Goal: Task Accomplishment & Management: Use online tool/utility

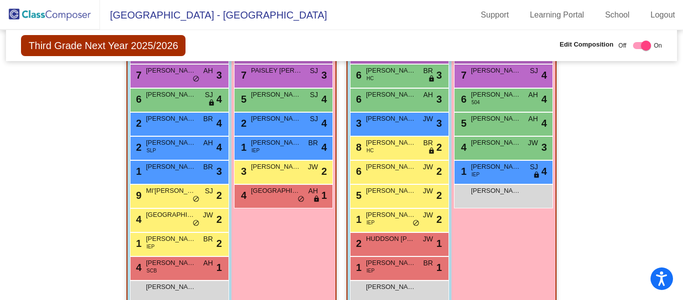
scroll to position [143, 0]
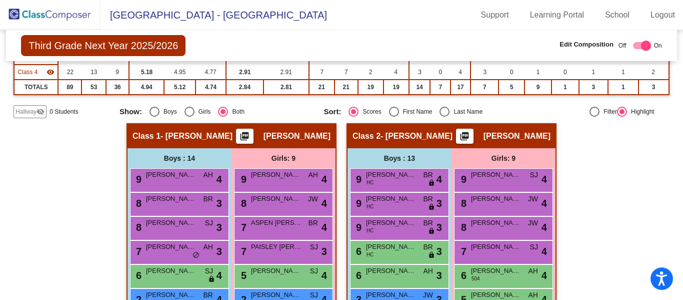
click at [26, 6] on img at bounding box center [50, 15] width 100 height 30
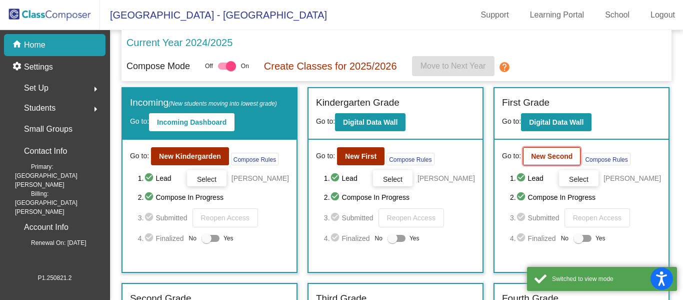
click at [537, 161] on button "New Second" at bounding box center [552, 156] width 58 height 18
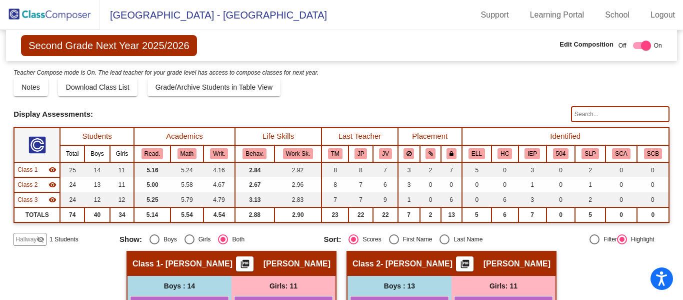
click at [60, 17] on img at bounding box center [50, 15] width 100 height 30
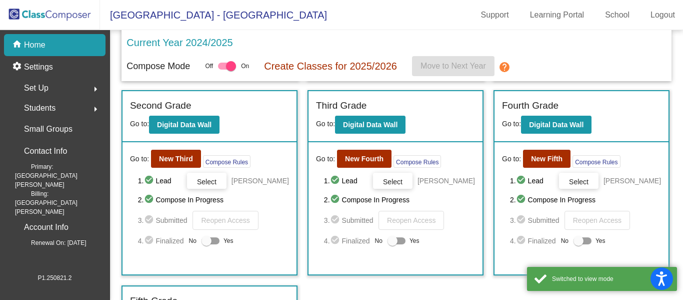
scroll to position [240, 0]
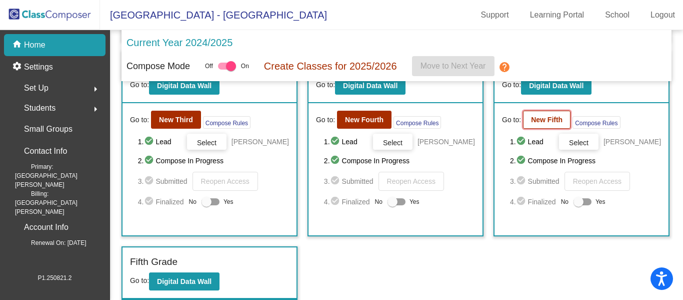
click at [534, 118] on b "New Fifth" at bounding box center [547, 120] width 32 height 8
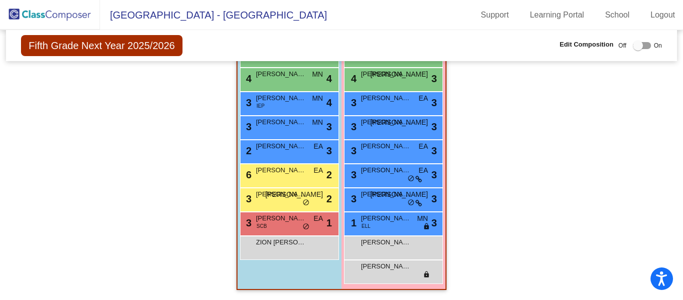
scroll to position [716, 0]
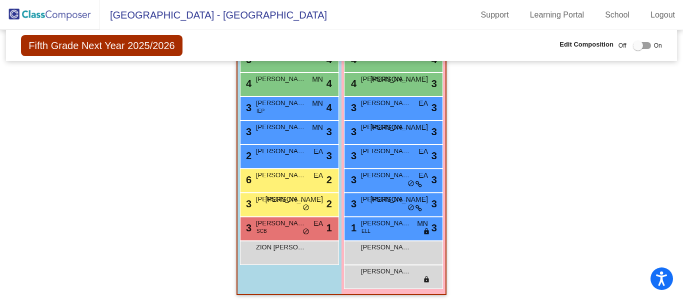
click at [41, 19] on img at bounding box center [50, 15] width 100 height 30
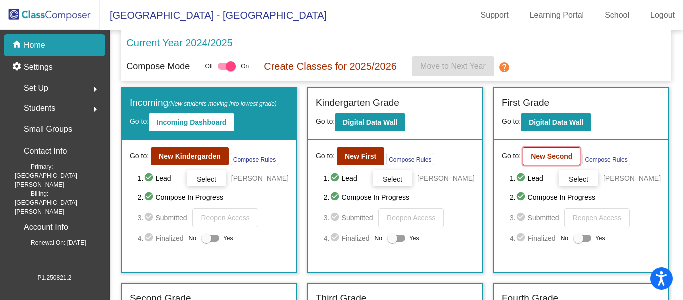
click at [555, 158] on b "New Second" at bounding box center [552, 156] width 42 height 8
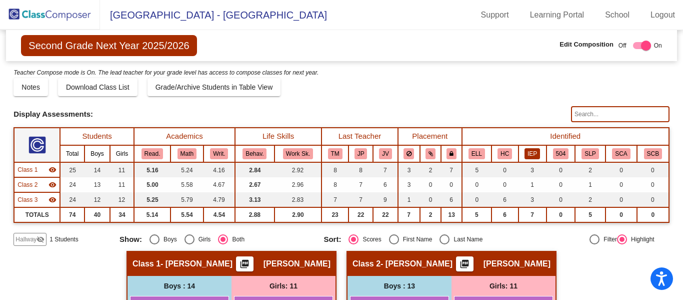
click at [533, 154] on button "IEP" at bounding box center [533, 153] width 16 height 11
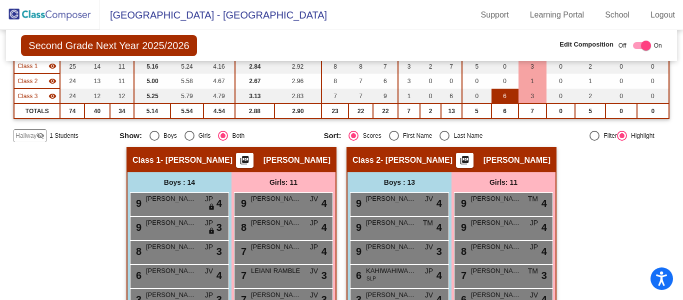
scroll to position [6, 0]
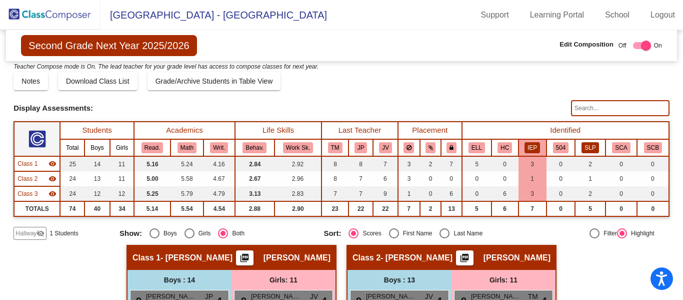
click at [587, 146] on button "SLP" at bounding box center [590, 147] width 17 height 11
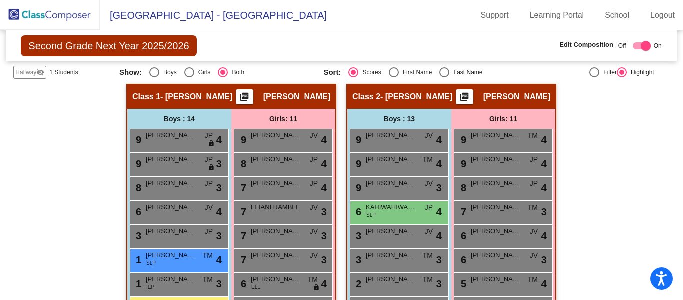
scroll to position [0, 0]
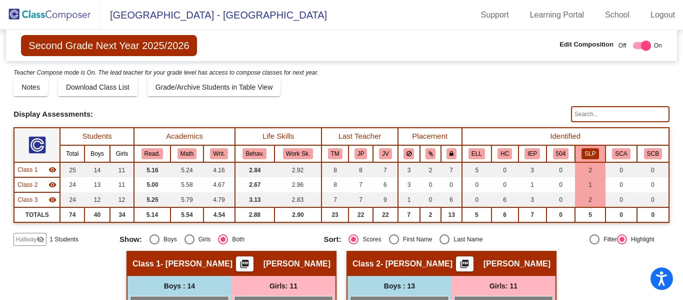
click at [62, 19] on img at bounding box center [50, 15] width 100 height 30
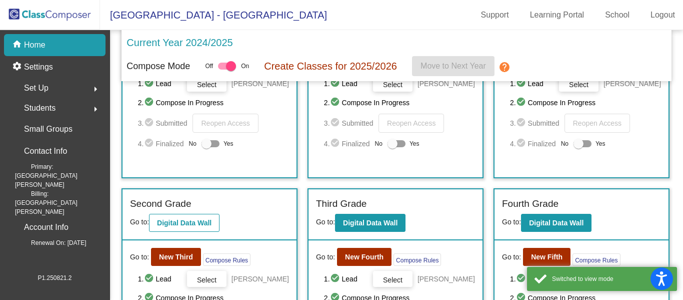
scroll to position [96, 0]
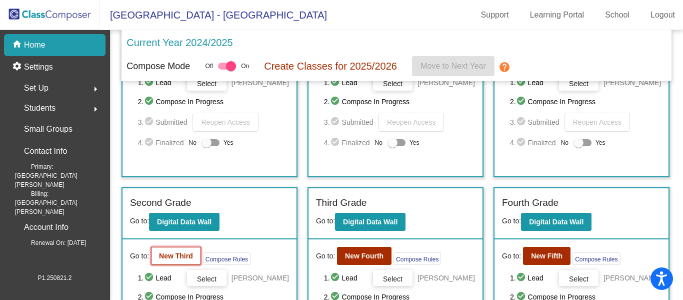
click at [175, 255] on button "New Third" at bounding box center [176, 256] width 50 height 18
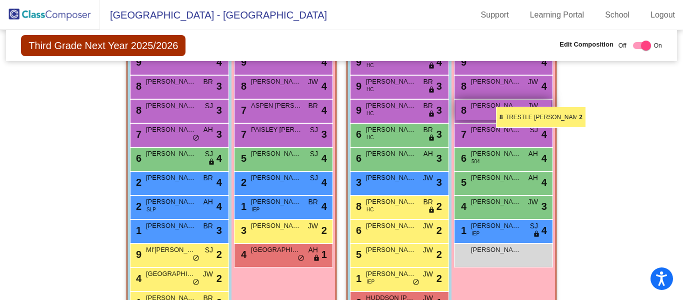
scroll to position [257, 0]
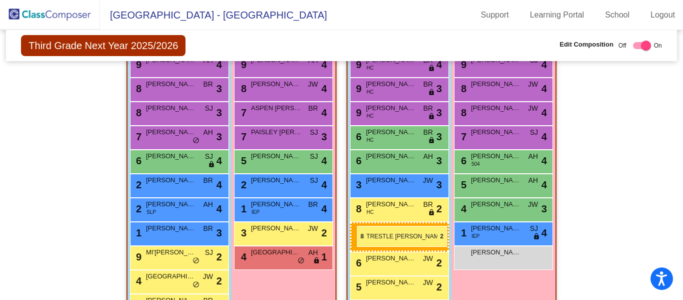
drag, startPoint x: 390, startPoint y: 193, endPoint x: 357, endPoint y: 225, distance: 45.3
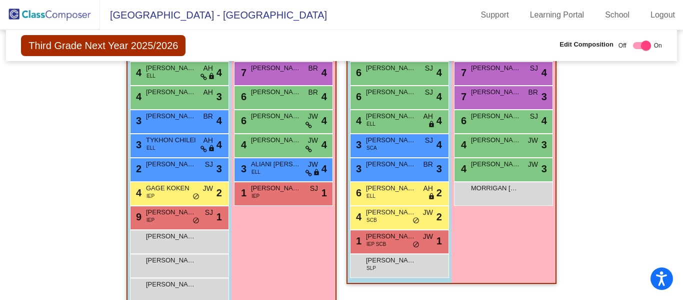
scroll to position [721, 0]
